Goal: Information Seeking & Learning: Learn about a topic

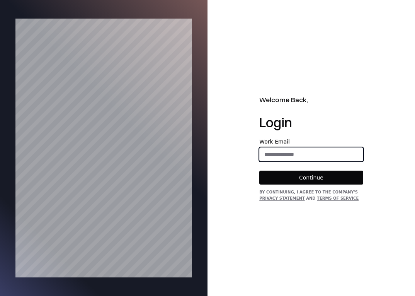
click at [294, 153] on input "email" at bounding box center [311, 154] width 103 height 14
type input "**********"
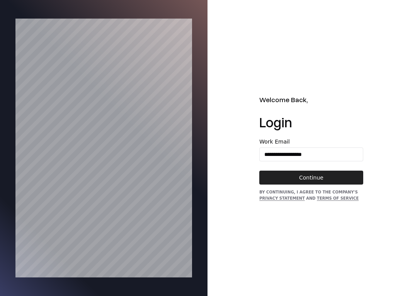
click at [309, 182] on button "Continue" at bounding box center [311, 177] width 104 height 14
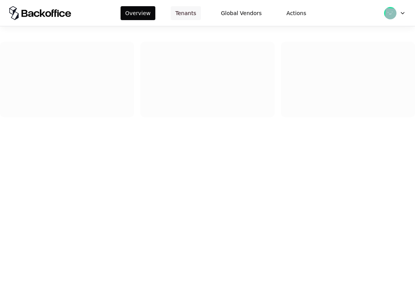
click at [183, 14] on button "Tenants" at bounding box center [186, 13] width 30 height 14
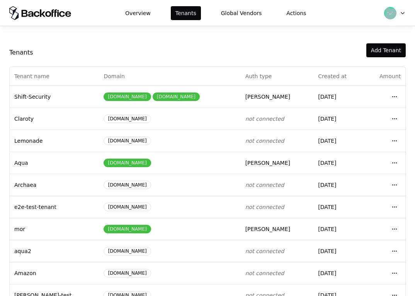
scroll to position [107, 0]
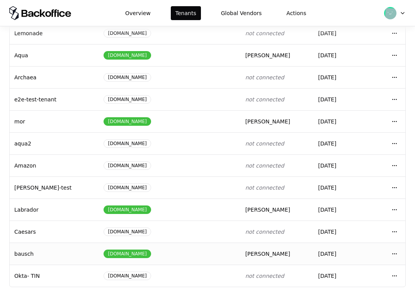
click at [183, 255] on div "bausch.com" at bounding box center [170, 253] width 132 height 9
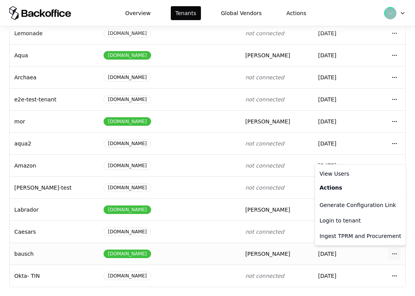
click at [394, 253] on html "Overview Tenants Global Vendors Actions Tenants Add Tenant Tenant name Domain A…" at bounding box center [207, 148] width 415 height 296
click at [371, 223] on div "Login to tenant" at bounding box center [361, 220] width 88 height 15
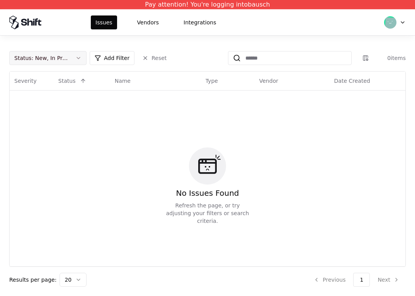
click at [61, 61] on div "Status : New, In Progress" at bounding box center [41, 58] width 55 height 8
click at [43, 133] on div "Draft" at bounding box center [47, 133] width 73 height 15
click at [49, 140] on div "Draft" at bounding box center [47, 133] width 73 height 15
click at [148, 21] on html "Pay attention! You're logging into bausch Issues Vendors Integrations Status : …" at bounding box center [207, 148] width 415 height 296
click at [148, 25] on button "Vendors" at bounding box center [148, 22] width 31 height 14
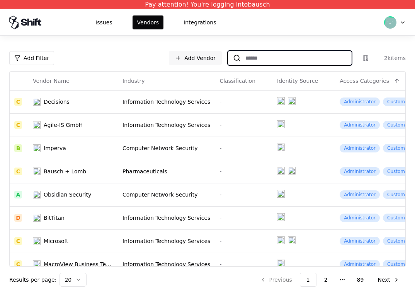
click at [289, 58] on input at bounding box center [296, 58] width 111 height 14
paste input "**********"
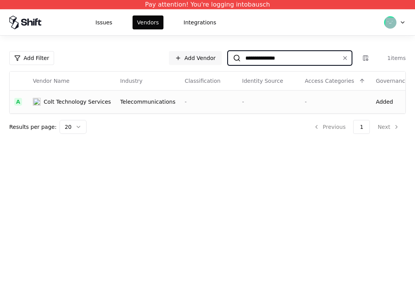
type input "**********"
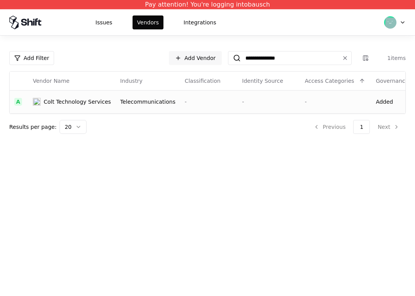
click at [259, 101] on div "-" at bounding box center [268, 102] width 53 height 8
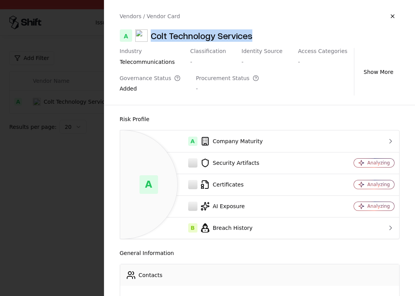
drag, startPoint x: 152, startPoint y: 35, endPoint x: 274, endPoint y: 34, distance: 122.5
click at [274, 34] on div "A Colt Technology Services" at bounding box center [260, 35] width 280 height 12
copy div "Colt Technology Services"
click at [375, 70] on button "Show More" at bounding box center [379, 72] width 42 height 14
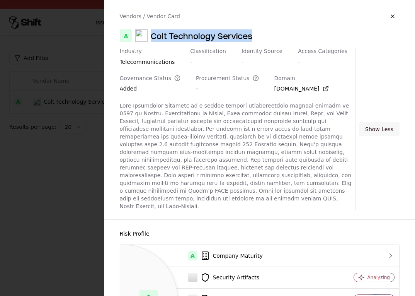
click at [374, 123] on button "Show Less" at bounding box center [379, 129] width 41 height 14
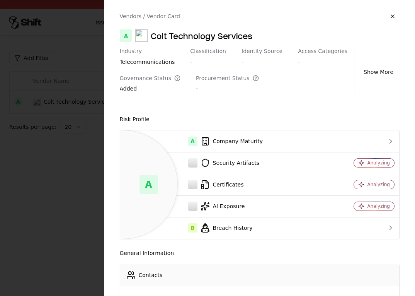
click at [266, 127] on div "Risk Profile A A Company Maturity Security Artifacts Analyzing Certificates Ana…" at bounding box center [260, 176] width 280 height 124
click at [267, 137] on div "A Company Maturity" at bounding box center [224, 140] width 196 height 9
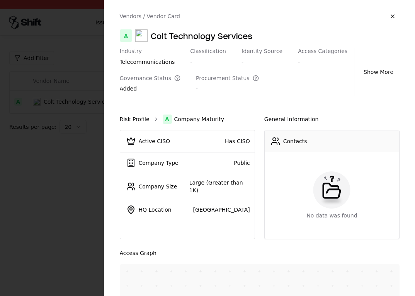
click at [137, 121] on link "Risk Profile" at bounding box center [135, 119] width 30 height 8
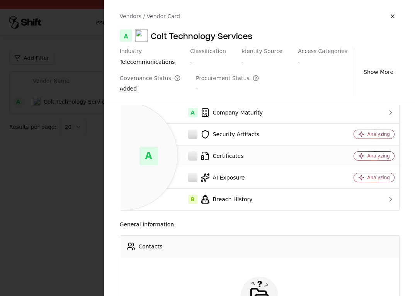
scroll to position [72, 0]
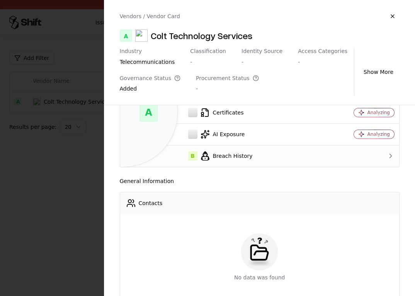
click at [232, 158] on div "B Breach History" at bounding box center [224, 155] width 196 height 9
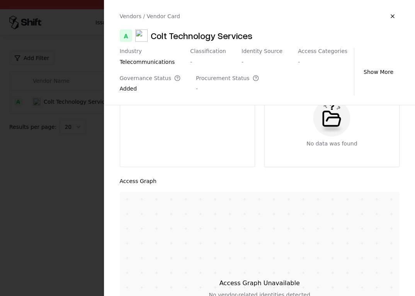
scroll to position [0, 0]
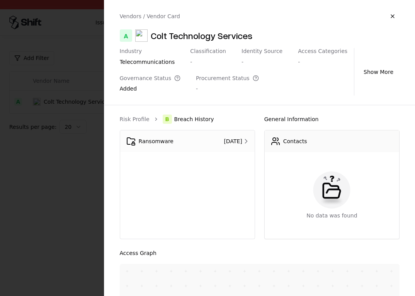
click at [209, 141] on div "[DATE]" at bounding box center [229, 141] width 41 height 8
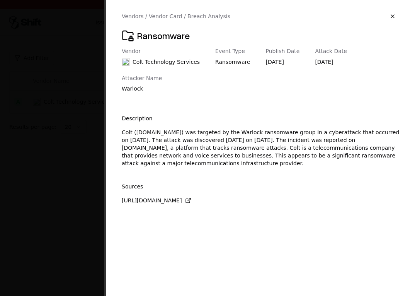
click at [174, 128] on div "Colt ([DOMAIN_NAME]) was targeted by the Warlock ransomware group in a cyberatt…" at bounding box center [261, 147] width 278 height 39
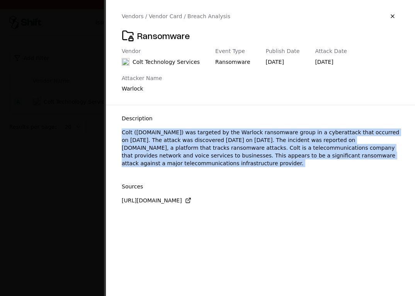
click at [174, 128] on div "Colt ([DOMAIN_NAME]) was targeted by the Warlock ransomware group in a cyberatt…" at bounding box center [261, 147] width 278 height 39
click at [192, 129] on div "Colt ([DOMAIN_NAME]) was targeted by the Warlock ransomware group in a cyberatt…" at bounding box center [261, 147] width 278 height 39
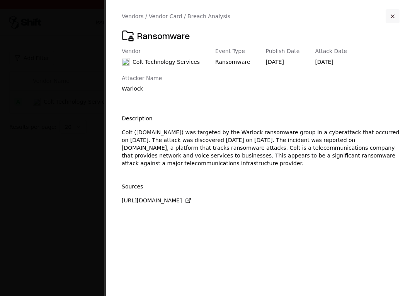
click at [391, 22] on button "button" at bounding box center [393, 16] width 14 height 14
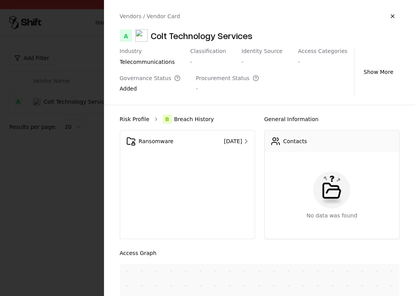
click at [131, 119] on link "Risk Profile" at bounding box center [135, 119] width 30 height 8
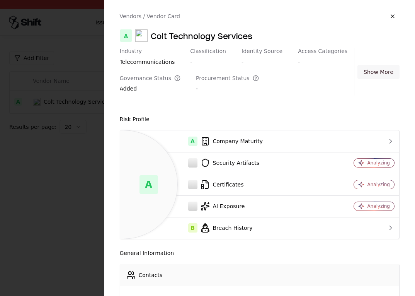
click at [370, 71] on button "Show More" at bounding box center [379, 72] width 42 height 14
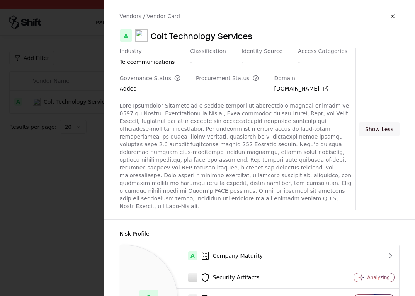
click at [370, 71] on div "Industry telecommunications Classification - Identity Source - Access Categorie…" at bounding box center [260, 129] width 280 height 162
click at [373, 122] on button "Show Less" at bounding box center [379, 129] width 41 height 14
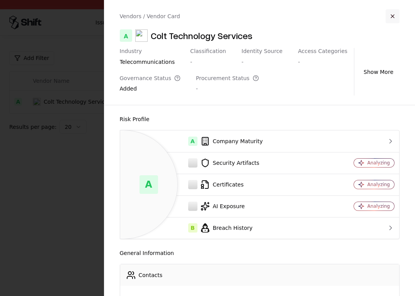
click at [391, 19] on button "button" at bounding box center [393, 16] width 14 height 14
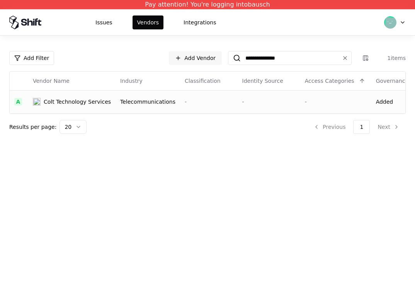
click at [251, 107] on td "-" at bounding box center [269, 101] width 63 height 23
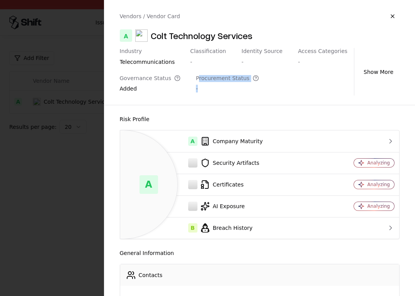
drag, startPoint x: 195, startPoint y: 78, endPoint x: 199, endPoint y: 92, distance: 14.6
click at [199, 92] on div "Procurement Status -" at bounding box center [227, 85] width 63 height 21
click at [199, 92] on div "-" at bounding box center [227, 89] width 63 height 8
click at [104, 140] on div "Risk Profile A A Company Maturity Security Artifacts Analyzing Certificates Ana…" at bounding box center [259, 200] width 311 height 191
click at [98, 141] on div at bounding box center [207, 148] width 415 height 296
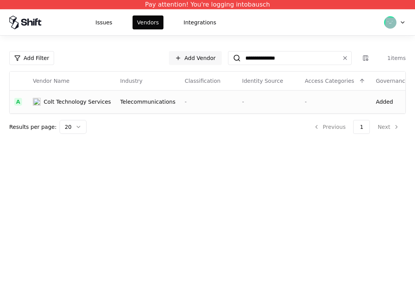
click at [194, 106] on td "-" at bounding box center [209, 101] width 58 height 23
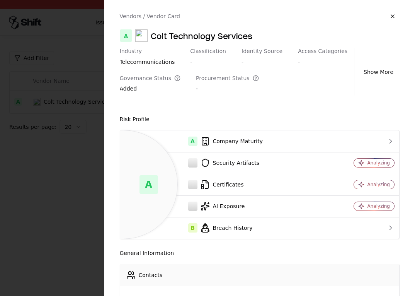
click at [125, 88] on div "Added" at bounding box center [150, 90] width 61 height 11
click at [125, 116] on div "Risk Profile" at bounding box center [260, 118] width 280 height 9
click at [83, 148] on div at bounding box center [207, 148] width 415 height 296
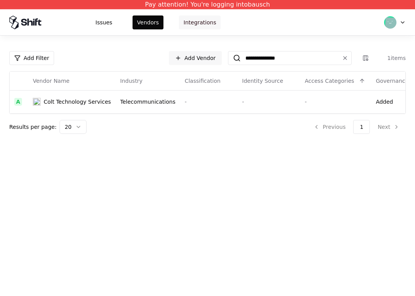
click at [198, 23] on button "Integrations" at bounding box center [200, 22] width 42 height 14
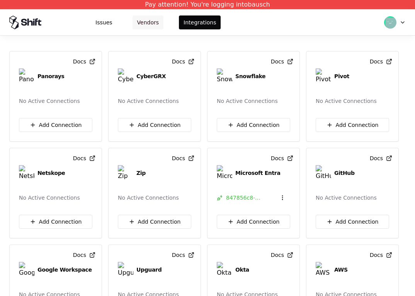
click at [141, 20] on button "Vendors" at bounding box center [148, 22] width 31 height 14
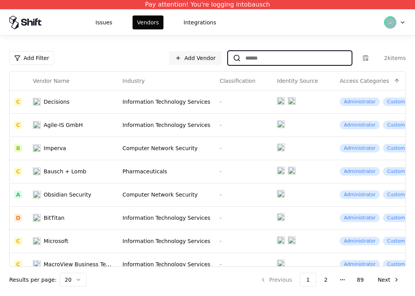
click at [277, 58] on input at bounding box center [296, 58] width 111 height 14
click at [255, 59] on input at bounding box center [296, 58] width 111 height 14
paste input "**********"
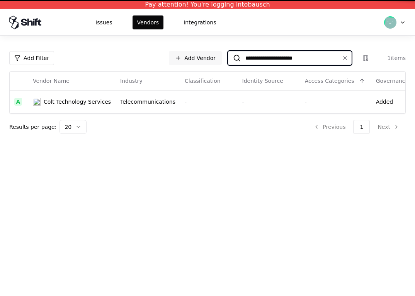
type input "**********"
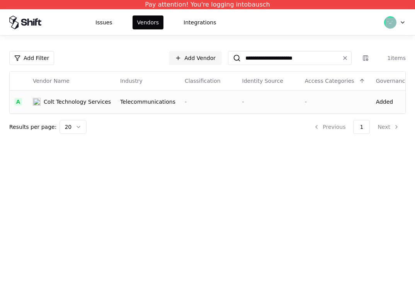
click at [185, 106] on td "-" at bounding box center [209, 101] width 58 height 23
